Goal: Task Accomplishment & Management: Use online tool/utility

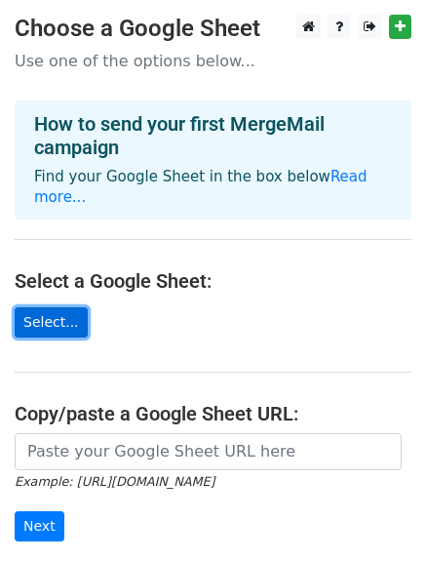
click at [64, 307] on link "Select..." at bounding box center [51, 322] width 73 height 30
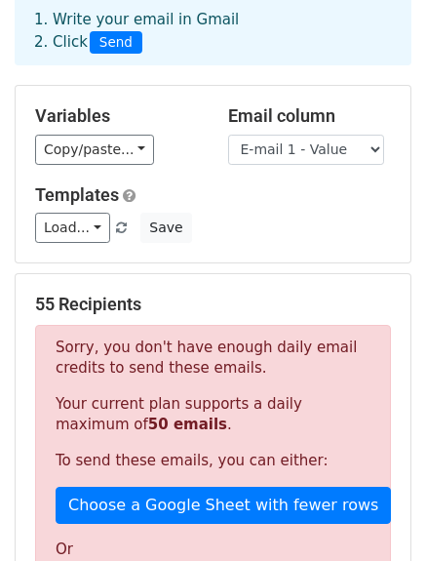
scroll to position [293, 0]
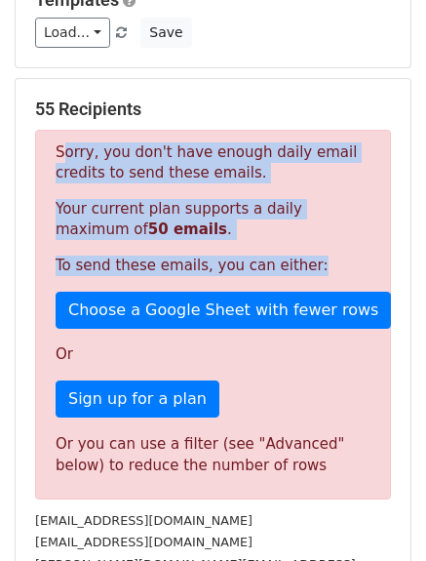
drag, startPoint x: 45, startPoint y: 154, endPoint x: 350, endPoint y: 263, distance: 324.3
click at [351, 264] on div "Sorry, you don't have enough daily email credits to send these emails. Your cur…" at bounding box center [213, 315] width 356 height 370
copy div "Sorry, you don't have enough daily email credits to send these emails. Your cur…"
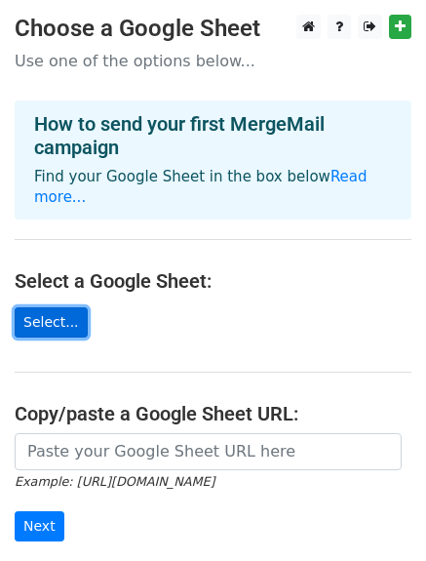
click at [49, 315] on link "Select..." at bounding box center [51, 322] width 73 height 30
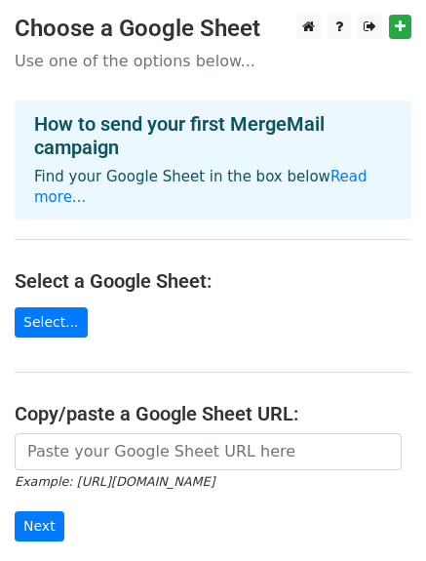
scroll to position [217, 0]
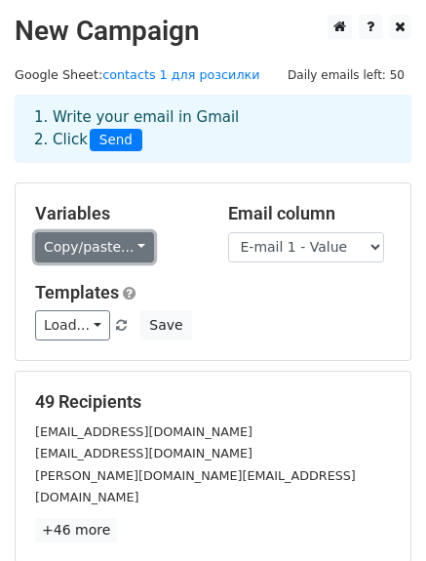
click at [130, 246] on link "Copy/paste..." at bounding box center [94, 247] width 119 height 30
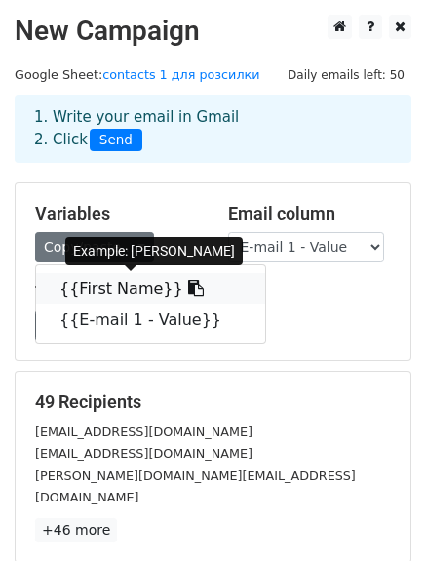
click at [110, 288] on link "{{First Name}}" at bounding box center [150, 288] width 229 height 31
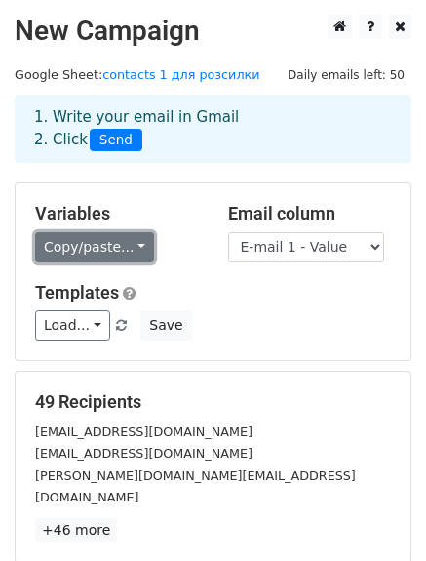
click at [126, 247] on link "Copy/paste..." at bounding box center [94, 247] width 119 height 30
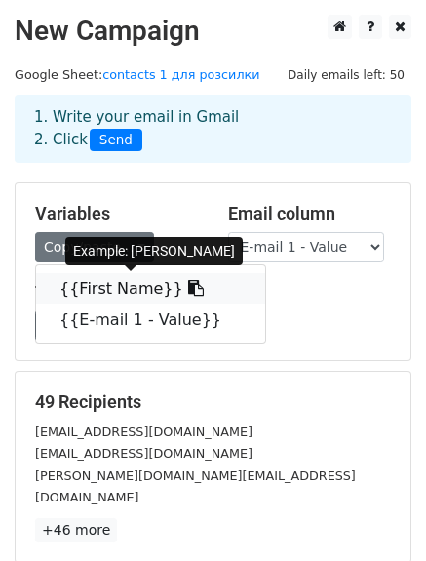
click at [101, 285] on link "{{First Name}}" at bounding box center [150, 288] width 229 height 31
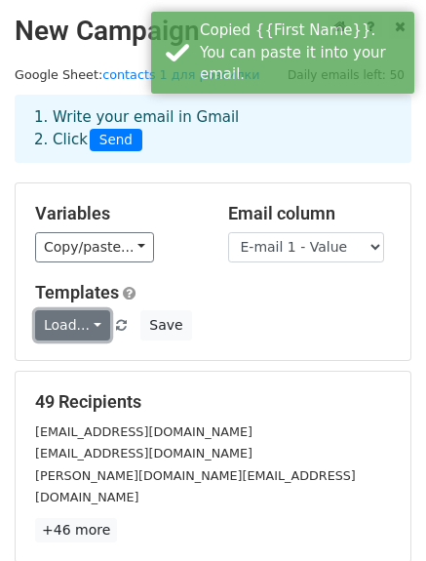
click at [90, 322] on link "Load..." at bounding box center [72, 325] width 75 height 30
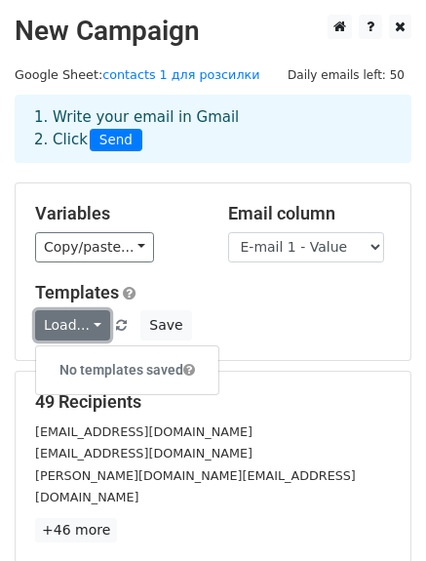
click at [90, 322] on link "Load..." at bounding box center [72, 325] width 75 height 30
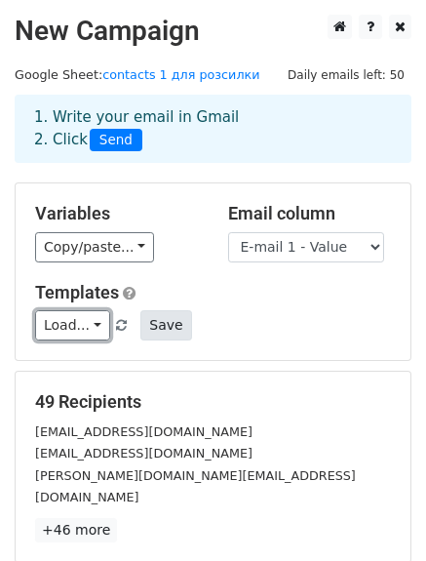
scroll to position [270, 0]
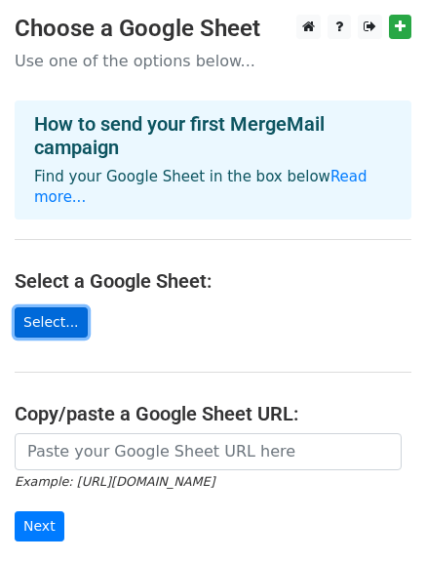
click at [43, 307] on link "Select..." at bounding box center [51, 322] width 73 height 30
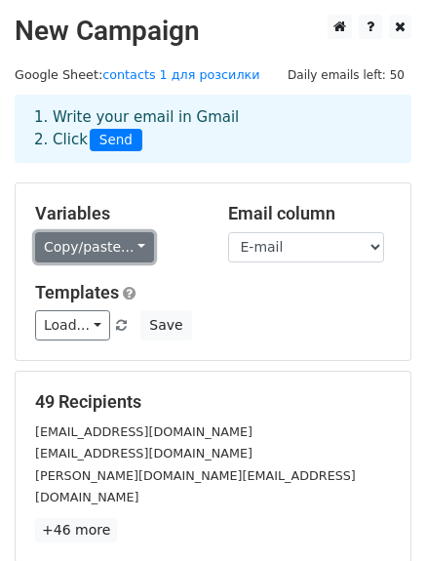
click at [132, 248] on link "Copy/paste..." at bounding box center [94, 247] width 119 height 30
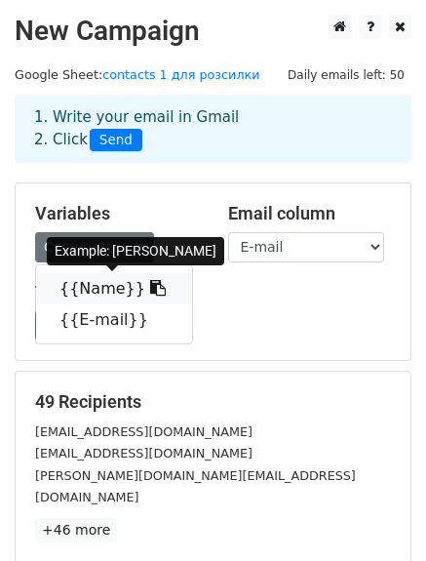
click at [105, 284] on link "{{Name}}" at bounding box center [114, 288] width 156 height 31
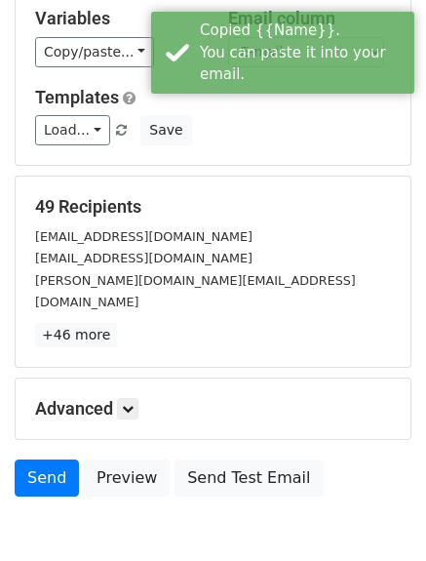
scroll to position [270, 0]
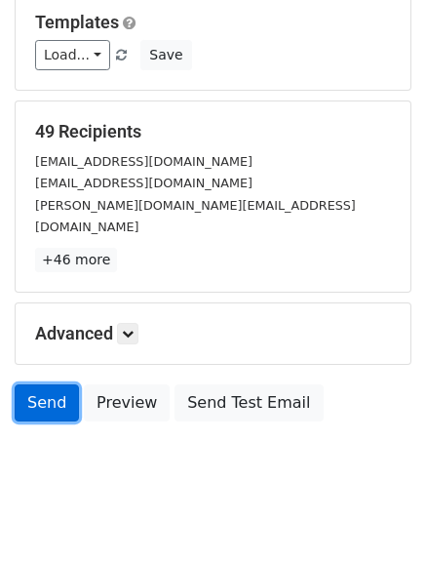
click at [35, 384] on link "Send" at bounding box center [47, 402] width 64 height 37
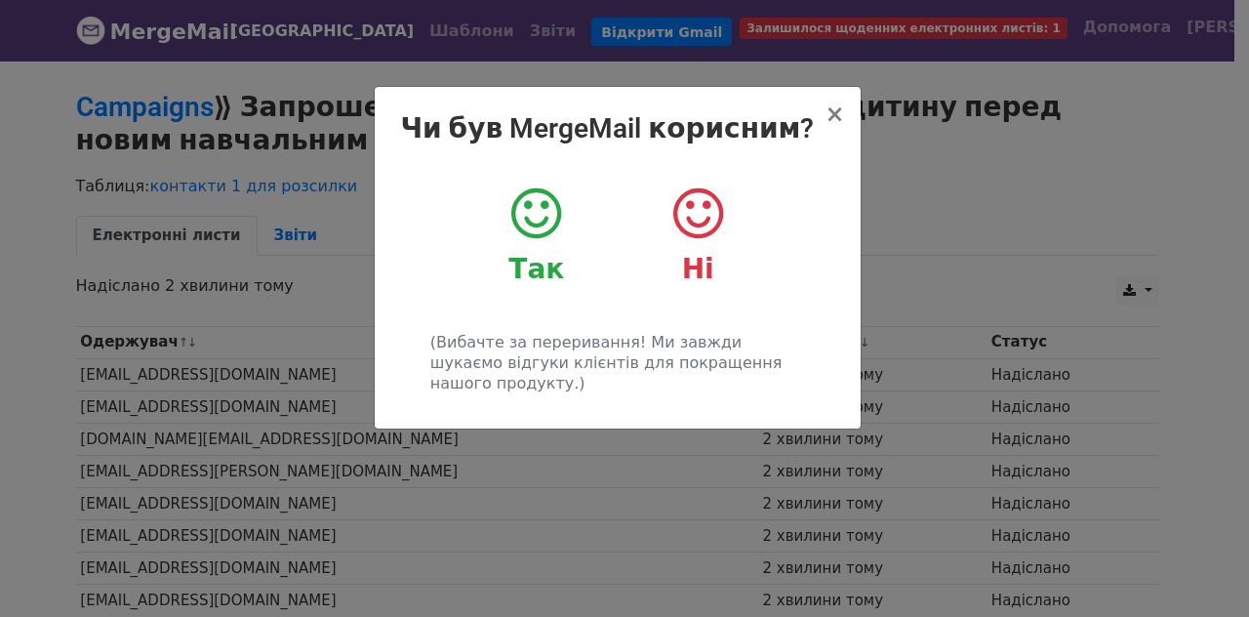
click at [531, 213] on icon at bounding box center [536, 213] width 50 height 59
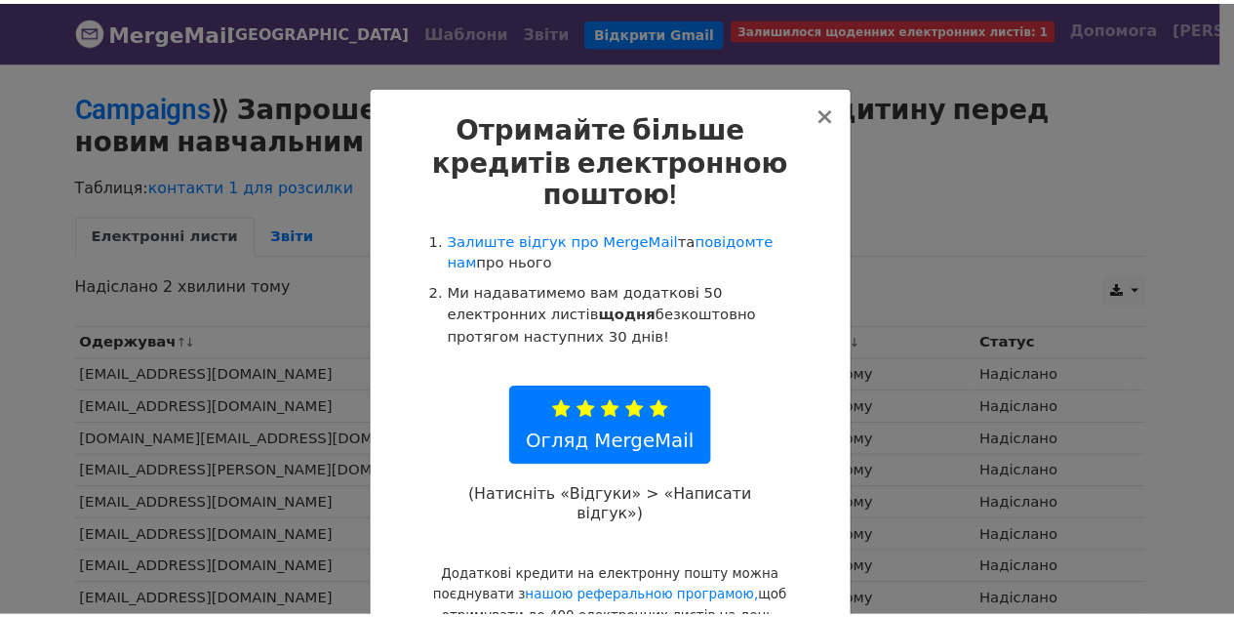
scroll to position [31, 0]
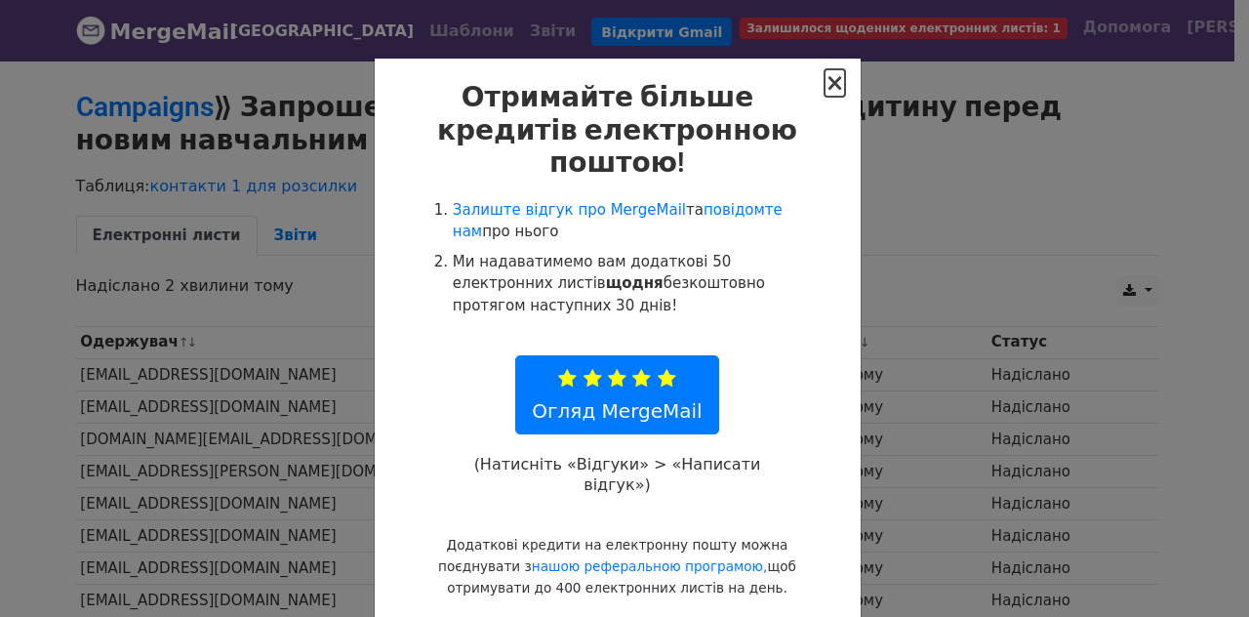
click at [829, 97] on font "×" at bounding box center [834, 82] width 20 height 27
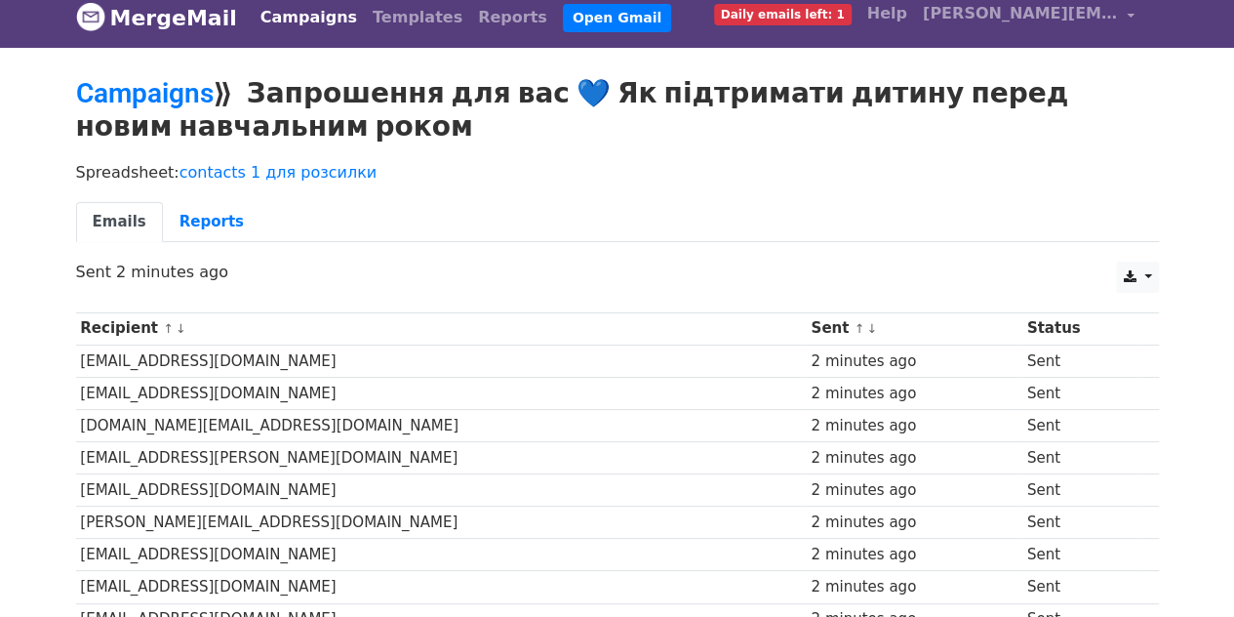
scroll to position [0, 0]
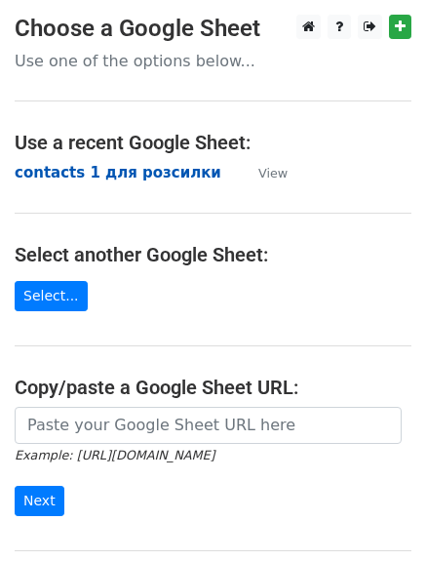
click at [178, 172] on strong "contacts 1 для розсилки" at bounding box center [118, 173] width 207 height 18
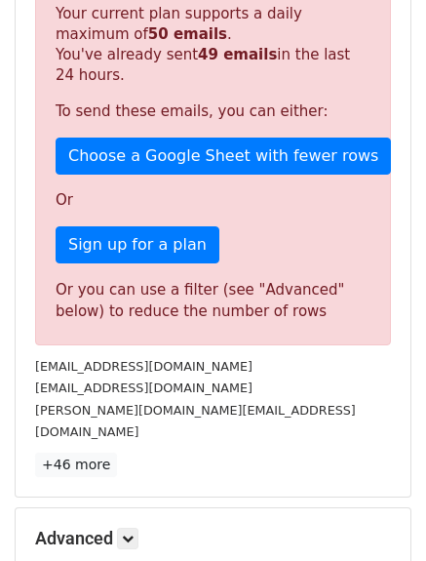
scroll to position [691, 0]
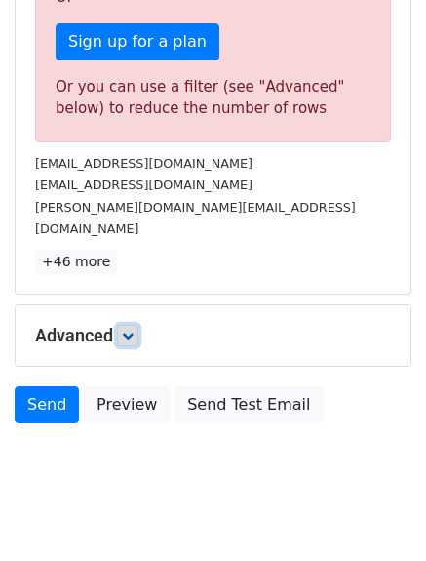
click at [139, 325] on link at bounding box center [127, 335] width 21 height 21
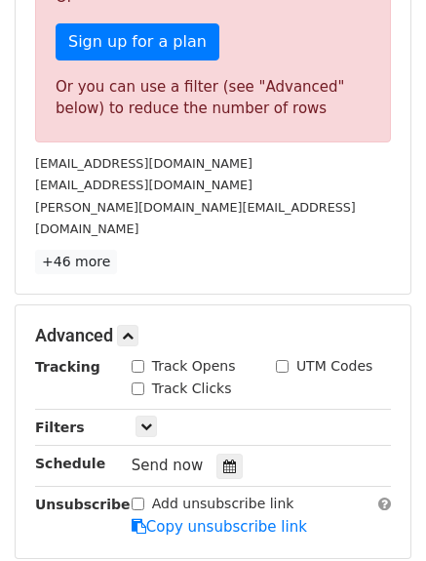
click at [141, 360] on input "Track Opens" at bounding box center [138, 366] width 13 height 13
checkbox input "true"
click at [139, 382] on input "Track Clicks" at bounding box center [138, 388] width 13 height 13
checkbox input "true"
click at [285, 360] on input "UTM Codes" at bounding box center [282, 366] width 13 height 13
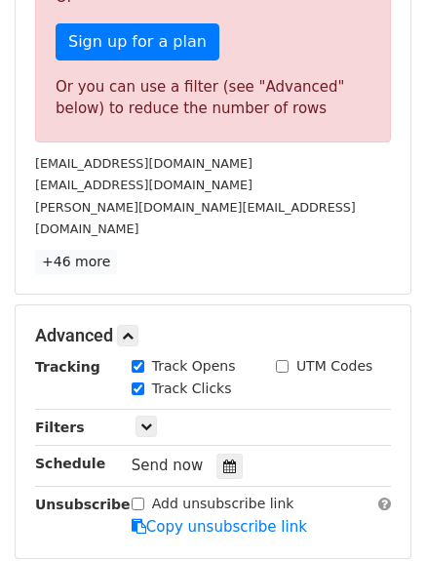
checkbox input "true"
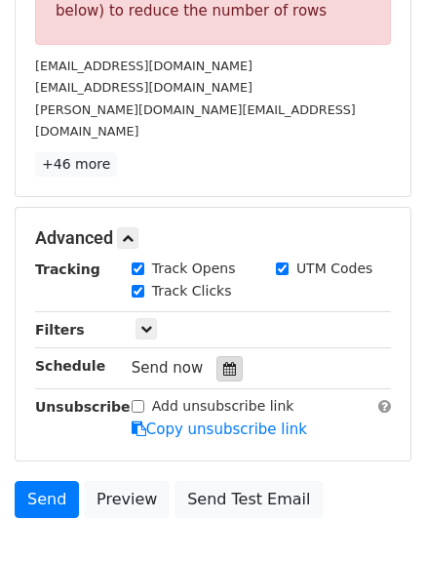
click at [224, 362] on icon at bounding box center [229, 369] width 13 height 14
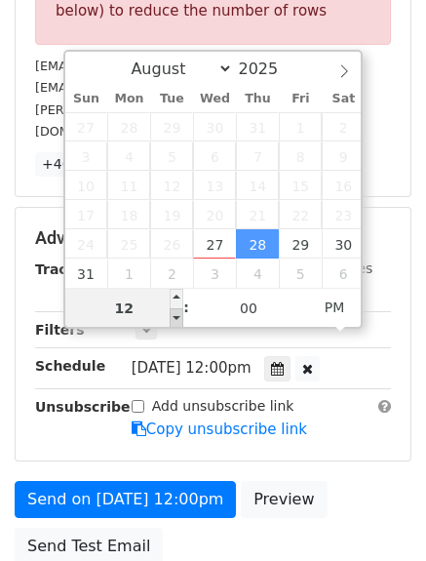
type input "2025-08-28 11:00"
type input "11"
click at [179, 318] on span at bounding box center [177, 318] width 14 height 20
type input "2025-08-28 10:00"
type input "10"
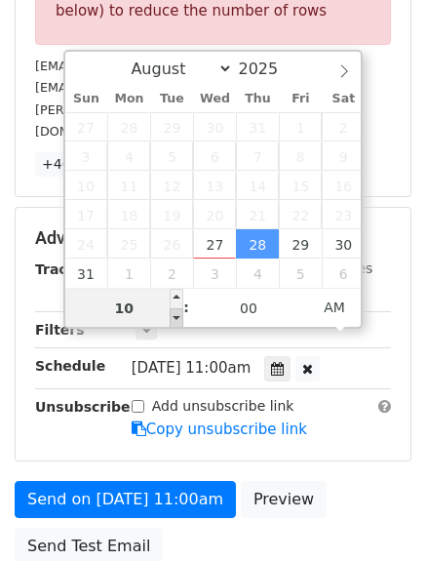
click at [179, 318] on span at bounding box center [177, 318] width 14 height 20
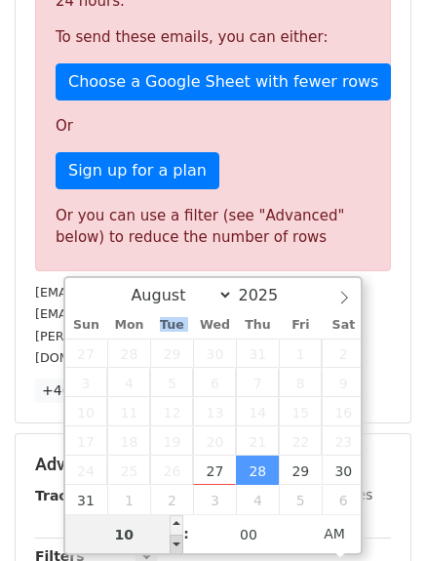
click at [179, 319] on span "Tue" at bounding box center [171, 325] width 43 height 13
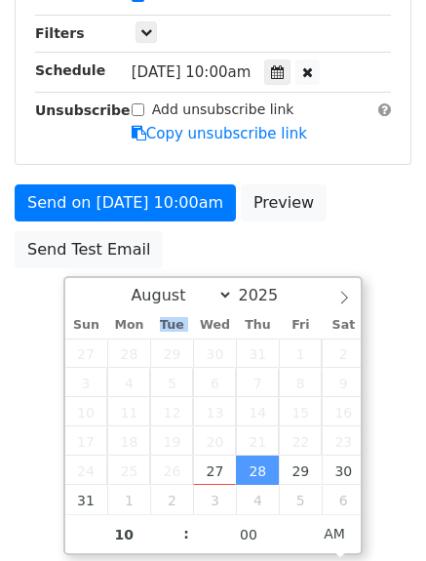
scroll to position [927, 0]
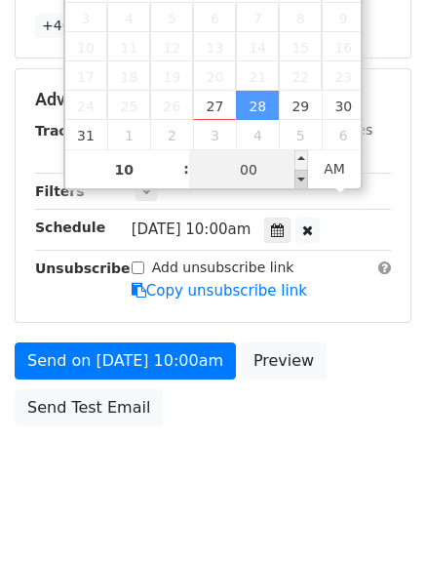
type input "2025-08-28 09:55"
type input "09"
type input "55"
click at [302, 179] on span at bounding box center [302, 180] width 14 height 20
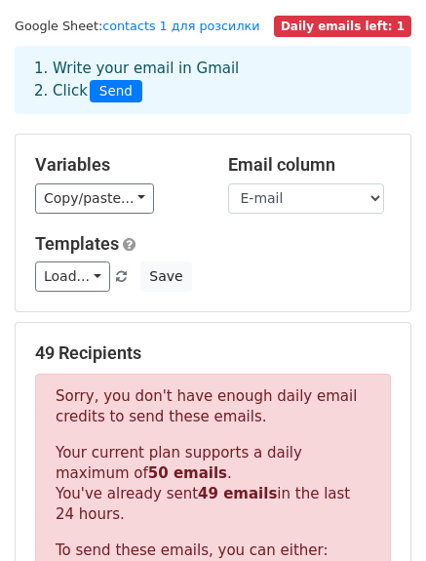
scroll to position [0, 0]
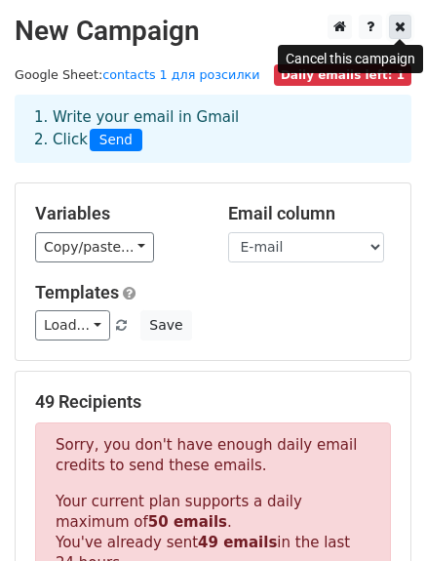
click at [404, 29] on icon at bounding box center [400, 27] width 11 height 14
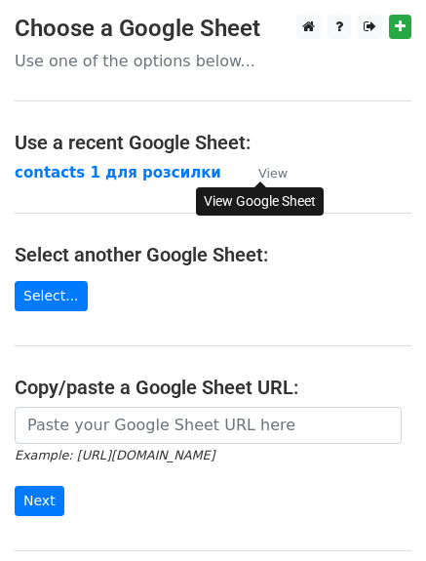
click at [281, 173] on small "View" at bounding box center [273, 173] width 29 height 15
drag, startPoint x: 57, startPoint y: 138, endPoint x: 66, endPoint y: 141, distance: 10.5
click at [57, 140] on h4 "Use a recent Google Sheet:" at bounding box center [213, 142] width 397 height 23
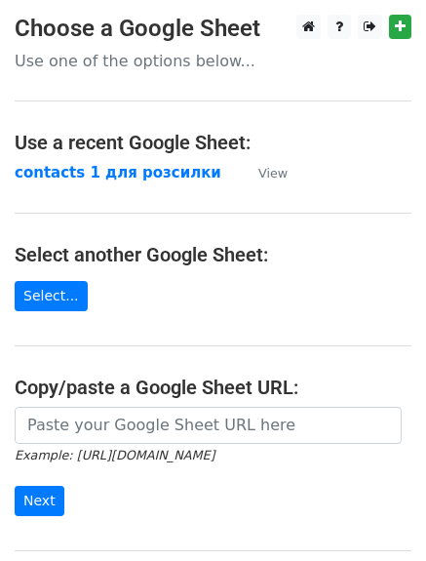
drag, startPoint x: 105, startPoint y: 140, endPoint x: 121, endPoint y: 141, distance: 15.6
click at [109, 143] on h4 "Use a recent Google Sheet:" at bounding box center [213, 142] width 397 height 23
drag, startPoint x: 121, startPoint y: 141, endPoint x: 140, endPoint y: 141, distance: 19.5
click at [123, 141] on h4 "Use a recent Google Sheet:" at bounding box center [213, 142] width 397 height 23
drag, startPoint x: 164, startPoint y: 138, endPoint x: 209, endPoint y: 136, distance: 44.9
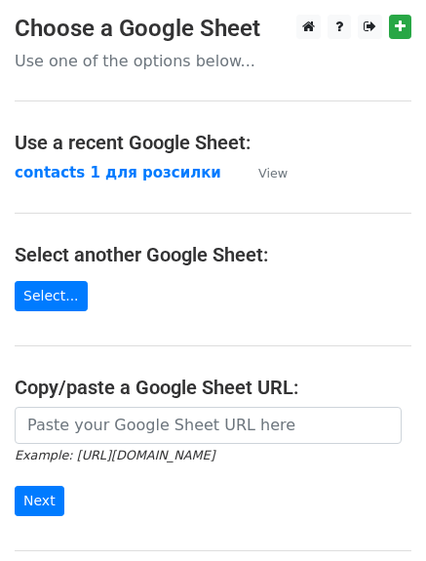
click at [164, 138] on h4 "Use a recent Google Sheet:" at bounding box center [213, 142] width 397 height 23
click at [209, 136] on h4 "Use a recent Google Sheet:" at bounding box center [213, 142] width 397 height 23
click at [215, 138] on h4 "Use a recent Google Sheet:" at bounding box center [213, 142] width 397 height 23
click at [86, 53] on p "Use one of the options below..." at bounding box center [213, 61] width 397 height 20
click at [189, 26] on h3 "Choose a Google Sheet" at bounding box center [213, 29] width 397 height 28
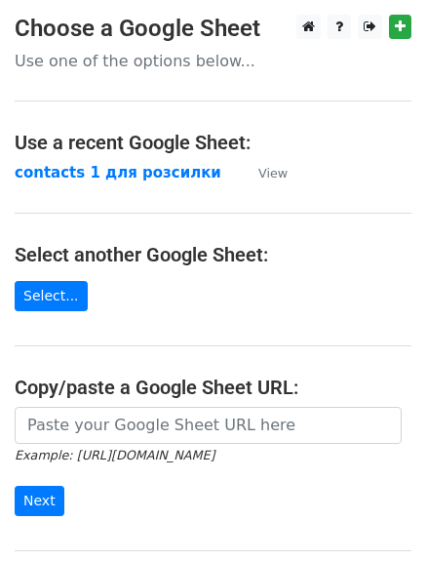
drag, startPoint x: 247, startPoint y: 17, endPoint x: 232, endPoint y: 38, distance: 26.0
click at [247, 18] on h3 "Choose a Google Sheet" at bounding box center [213, 29] width 397 height 28
drag, startPoint x: 218, startPoint y: 51, endPoint x: 184, endPoint y: 63, distance: 35.5
click at [214, 61] on p "Use one of the options below..." at bounding box center [213, 61] width 397 height 20
click at [182, 68] on p "Use one of the options below..." at bounding box center [213, 61] width 397 height 20
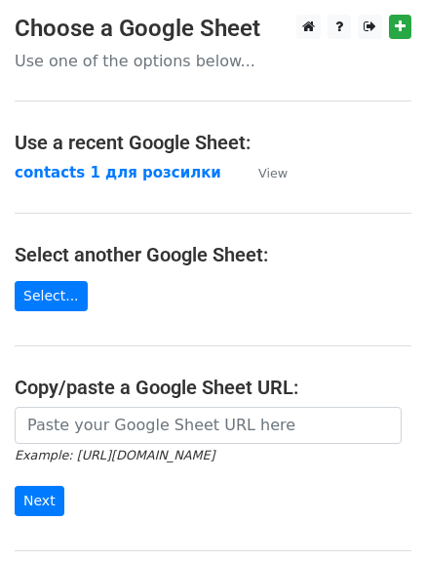
click at [180, 76] on main "Choose a Google Sheet Use one of the options below... Use a recent Google Sheet…" at bounding box center [213, 318] width 426 height 606
click at [41, 293] on link "Select..." at bounding box center [51, 296] width 73 height 30
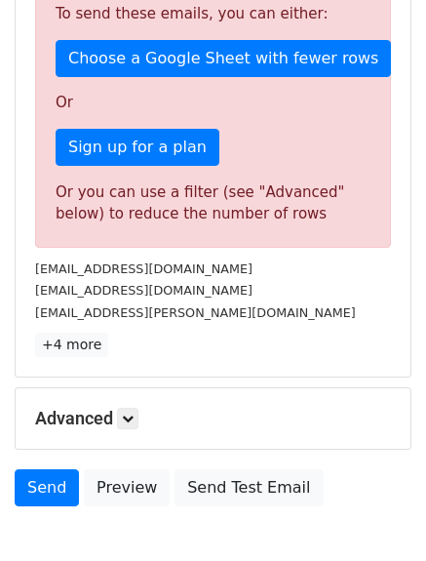
scroll to position [691, 0]
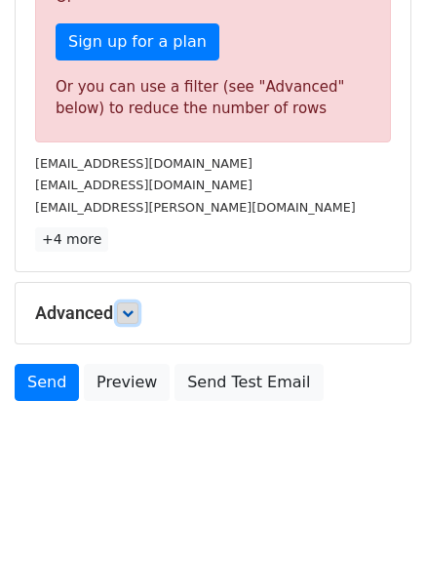
click at [136, 317] on link at bounding box center [127, 312] width 21 height 21
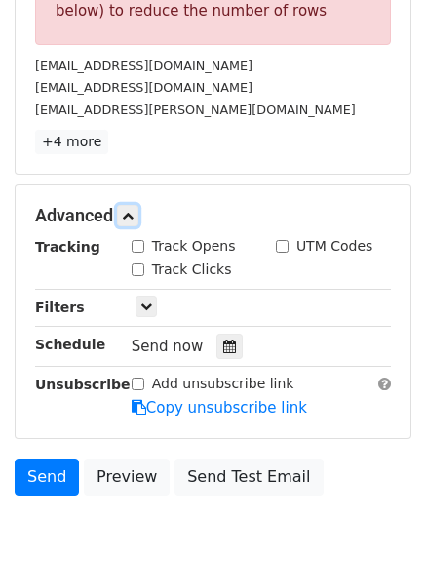
scroll to position [881, 0]
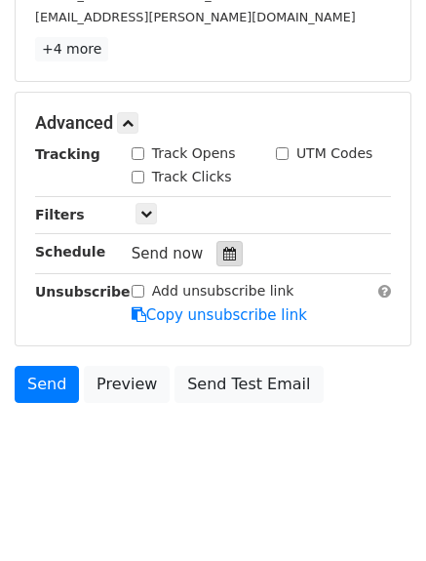
click at [223, 249] on icon at bounding box center [229, 254] width 13 height 14
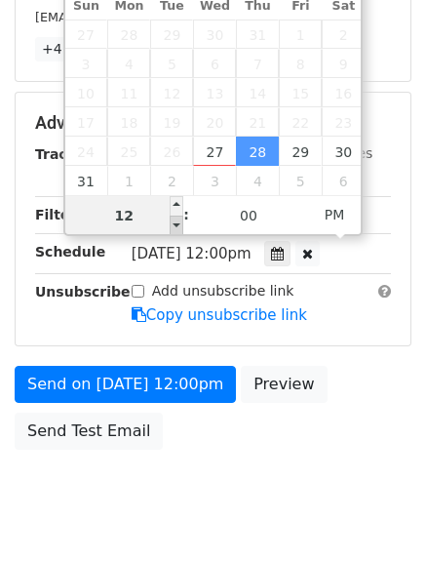
type input "[DATE] 11:00"
type input "11"
click at [176, 227] on span at bounding box center [177, 226] width 14 height 20
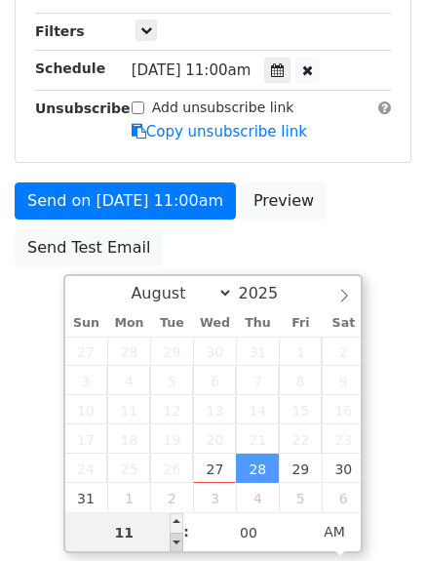
scroll to position [429, 0]
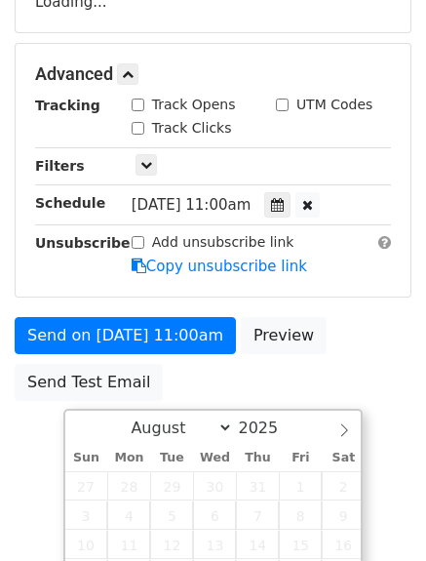
click at [176, 227] on form "Variables Copy/paste... {{Name}} {{E-mail}} Email column Name E-mail Templates …" at bounding box center [213, 82] width 397 height 658
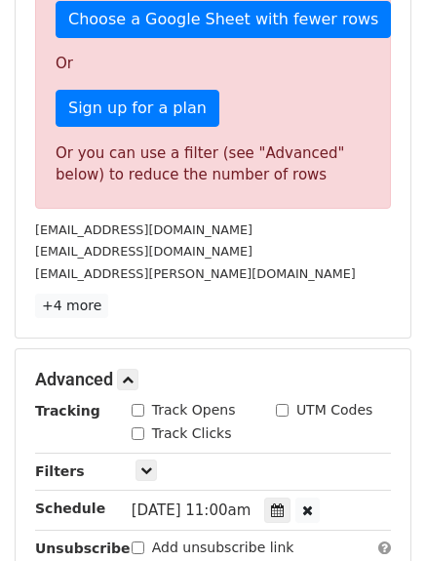
scroll to position [819, 0]
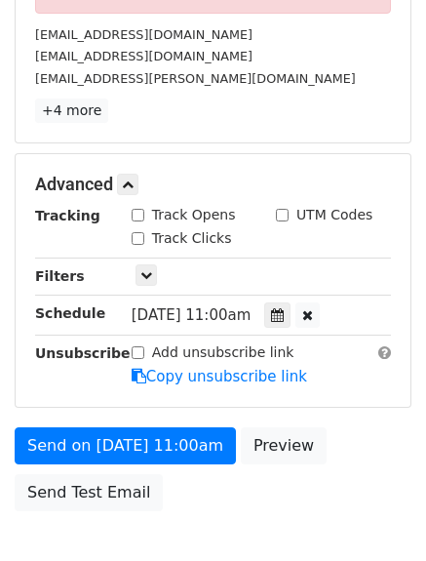
click at [252, 310] on span "[DATE] 11:00am" at bounding box center [192, 315] width 120 height 18
click at [284, 312] on icon at bounding box center [277, 315] width 13 height 14
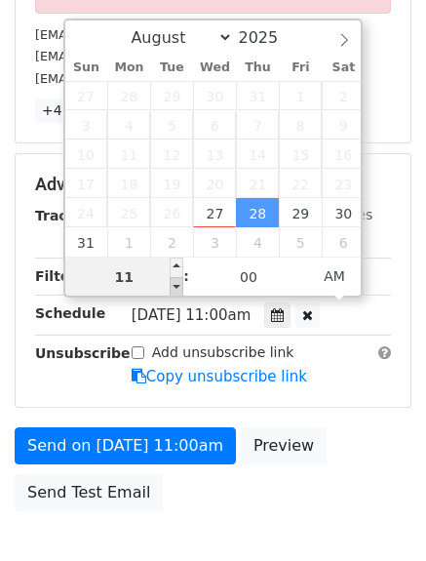
type input "[DATE] 10:00"
type input "10"
click at [175, 290] on span at bounding box center [177, 287] width 14 height 20
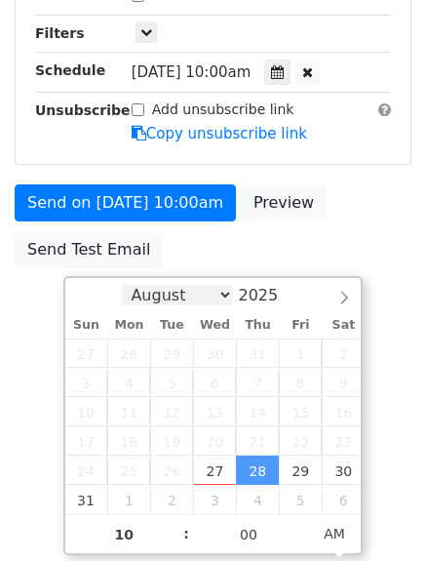
click at [175, 290] on select "August September October November December" at bounding box center [177, 295] width 111 height 20
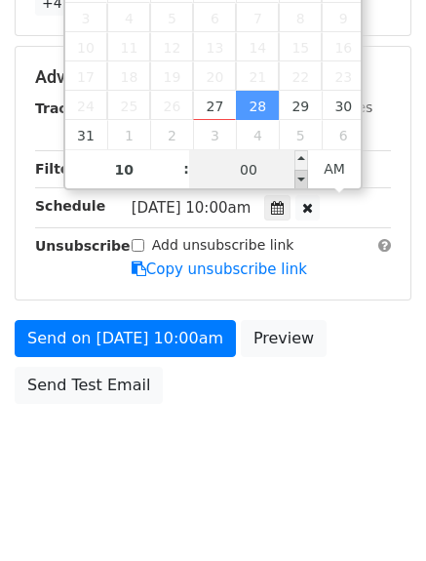
type input "[DATE] 09:55"
type input "09"
type input "55"
click at [299, 180] on span at bounding box center [302, 180] width 14 height 20
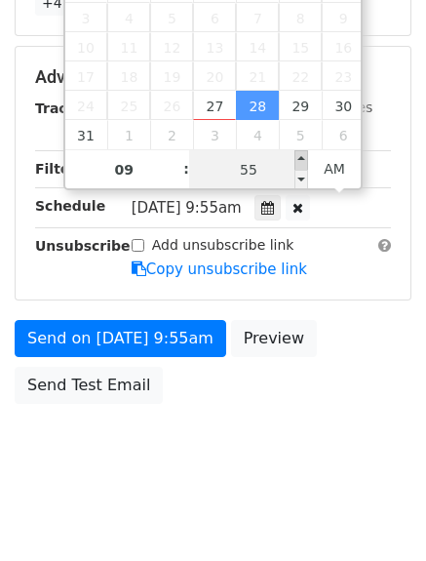
type input "[DATE] 10:00"
type input "10"
type input "00"
click at [300, 157] on span at bounding box center [302, 160] width 14 height 20
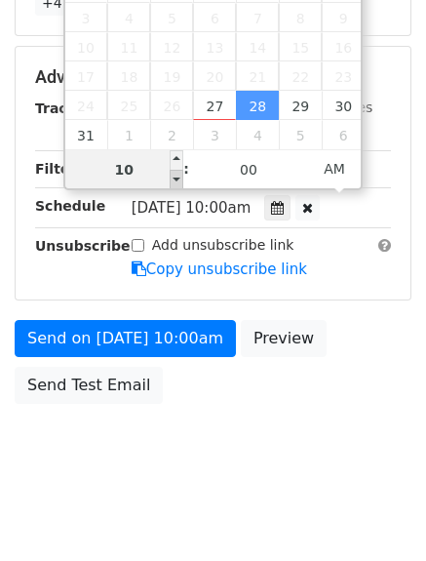
type input "[DATE] 09:00"
type input "09"
click at [178, 181] on span at bounding box center [177, 180] width 14 height 20
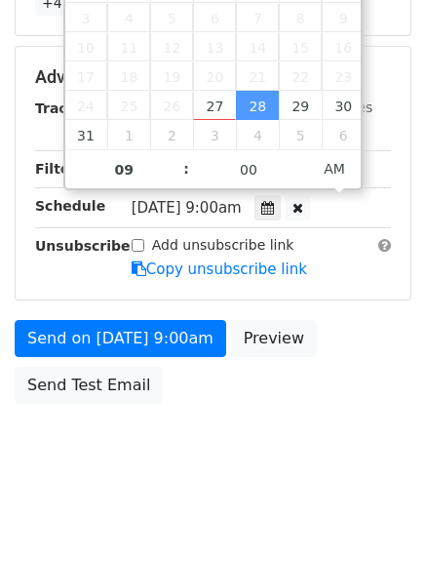
click at [386, 180] on div "Tracking Track Opens UTM Codes Track Clicks Filters Only include spreadsheet ro…" at bounding box center [213, 189] width 356 height 182
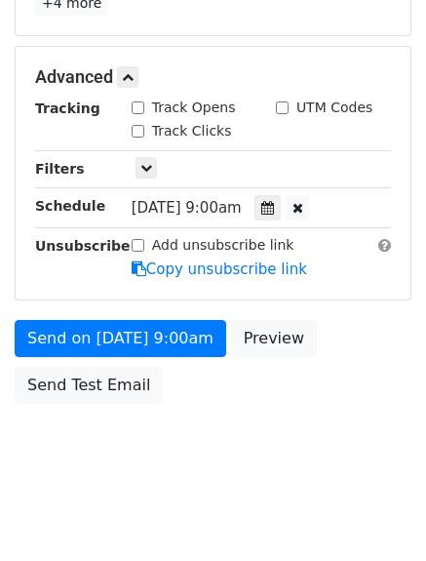
click at [134, 102] on input "Track Opens" at bounding box center [138, 107] width 13 height 13
checkbox input "true"
click at [142, 125] on input "Track Clicks" at bounding box center [138, 131] width 13 height 13
checkbox input "true"
click at [287, 101] on input "UTM Codes" at bounding box center [282, 107] width 13 height 13
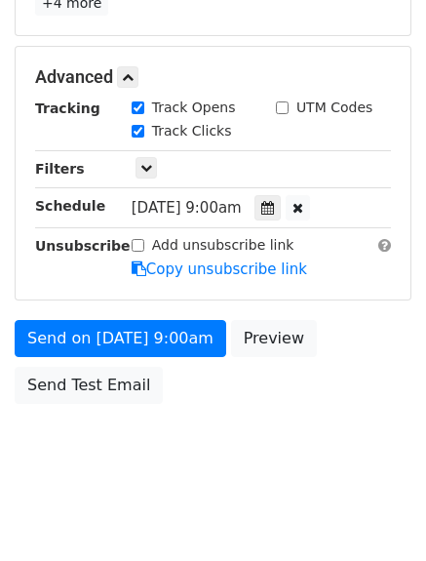
checkbox input "true"
